Goal: Transaction & Acquisition: Subscribe to service/newsletter

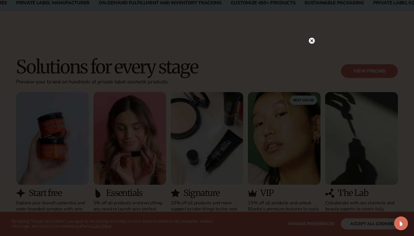
scroll to position [477, 0]
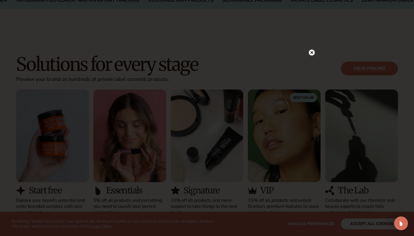
click at [312, 51] on circle at bounding box center [312, 52] width 6 height 6
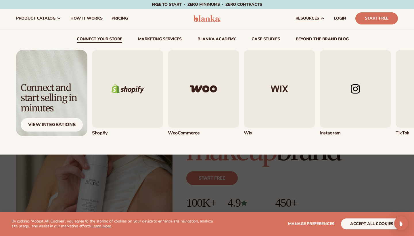
scroll to position [0, 0]
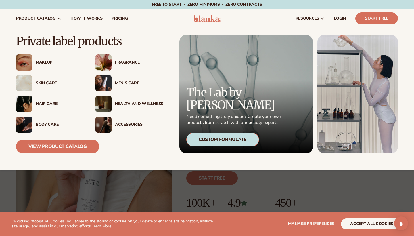
click at [45, 61] on div "Makeup" at bounding box center [60, 62] width 48 height 5
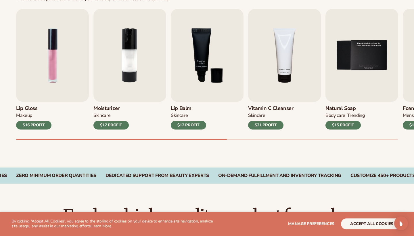
scroll to position [198, 0]
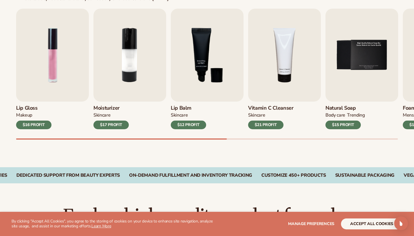
click at [377, 224] on button "accept all cookies" at bounding box center [372, 223] width 62 height 11
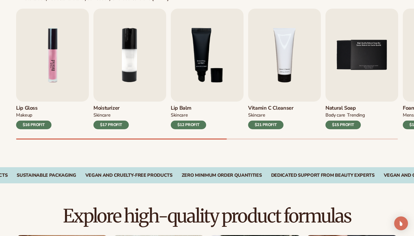
click at [47, 66] on img "1 / 9" at bounding box center [52, 55] width 73 height 93
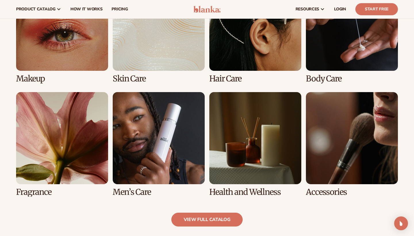
scroll to position [453, 0]
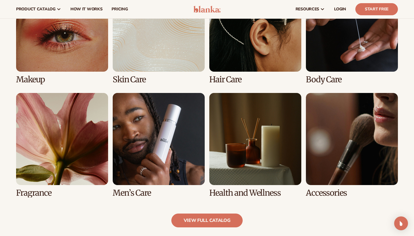
click at [46, 66] on link "1 / 8" at bounding box center [62, 32] width 92 height 104
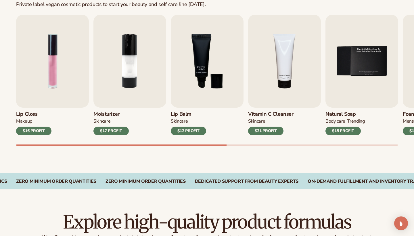
scroll to position [191, 0]
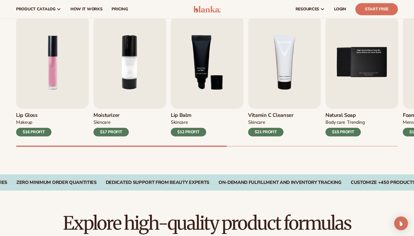
click at [49, 122] on div "MAKEUP" at bounding box center [33, 123] width 35 height 8
click at [37, 130] on div "$16 PROFIT" at bounding box center [33, 132] width 35 height 9
click at [34, 113] on h3 "Lip Gloss" at bounding box center [33, 115] width 35 height 6
click at [37, 72] on img "1 / 9" at bounding box center [52, 62] width 73 height 93
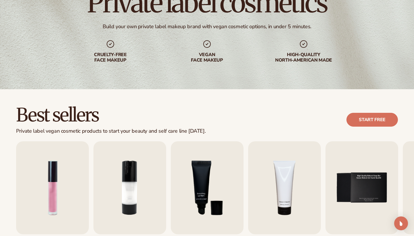
scroll to position [66, 0]
click at [56, 160] on img "1 / 9" at bounding box center [52, 187] width 73 height 93
click at [359, 119] on link "Start free" at bounding box center [371, 119] width 51 height 14
